Goal: Find specific page/section: Find specific page/section

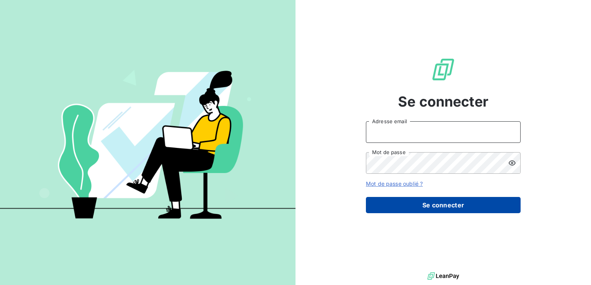
type input "[EMAIL_ADDRESS][DOMAIN_NAME]"
click at [436, 205] on button "Se connecter" at bounding box center [443, 205] width 155 height 16
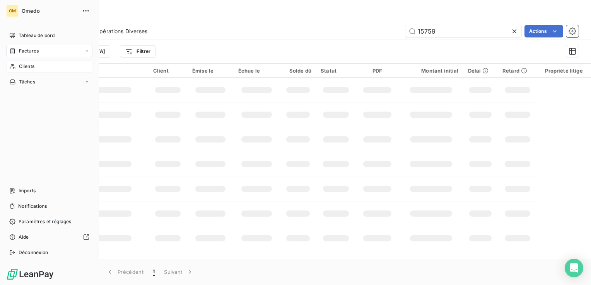
click at [26, 66] on span "Clients" at bounding box center [26, 66] width 15 height 7
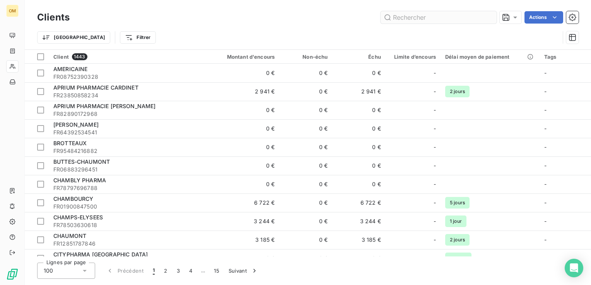
click at [402, 19] on input "text" at bounding box center [438, 17] width 116 height 12
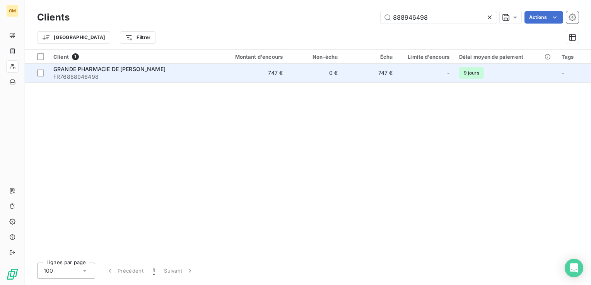
type input "888946498"
click at [124, 68] on span "GRANDE PHARMACIE DE [PERSON_NAME]" at bounding box center [109, 69] width 112 height 7
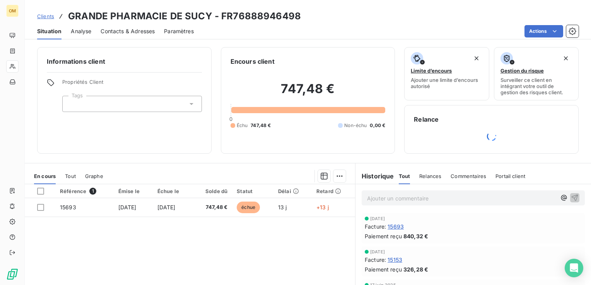
click at [395, 228] on span "15693" at bounding box center [395, 227] width 16 height 8
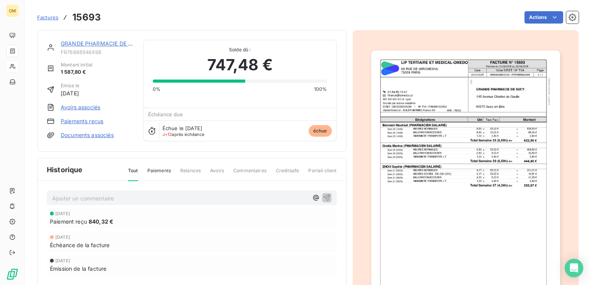
click at [446, 132] on img "button" at bounding box center [465, 184] width 189 height 267
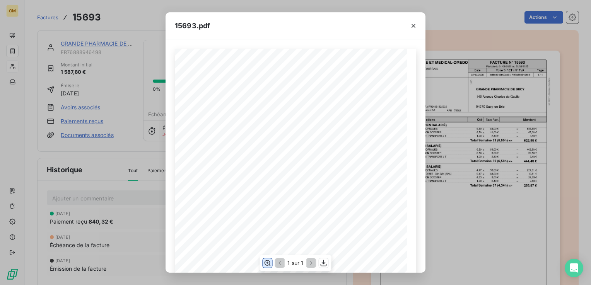
click at [271, 261] on button "button" at bounding box center [267, 263] width 9 height 9
click at [414, 25] on icon "button" at bounding box center [413, 26] width 4 height 4
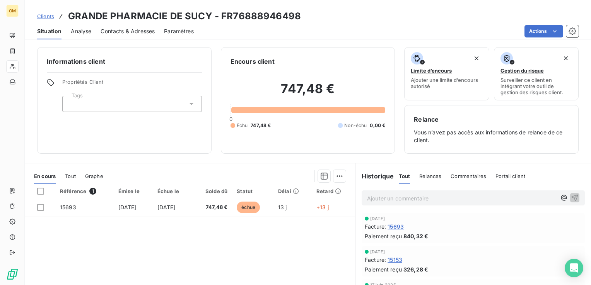
click at [397, 228] on span "15693" at bounding box center [395, 227] width 16 height 8
